Goal: Check status: Check status

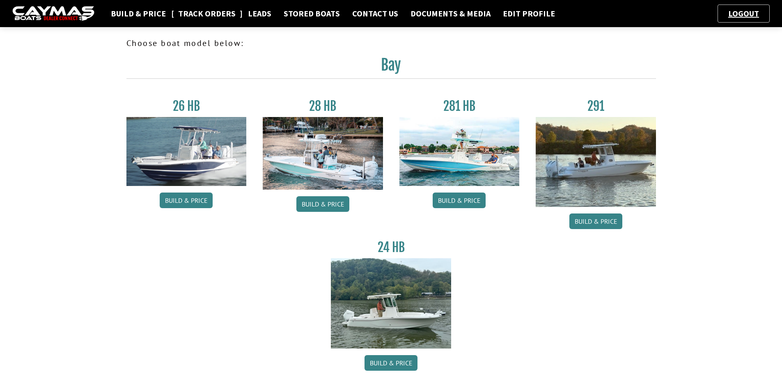
click at [188, 16] on link "Track Orders" at bounding box center [207, 13] width 66 height 11
click at [153, 15] on link "Build & Price" at bounding box center [138, 13] width 63 height 11
click at [200, 12] on link "Track Orders" at bounding box center [207, 13] width 66 height 11
